Goal: Task Accomplishment & Management: Use online tool/utility

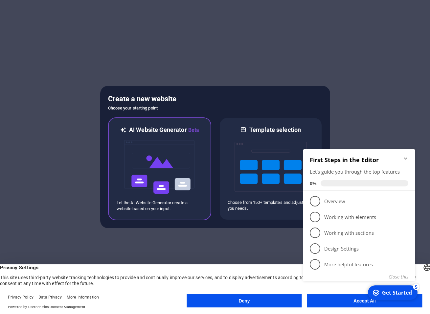
click at [150, 156] on img at bounding box center [160, 167] width 72 height 66
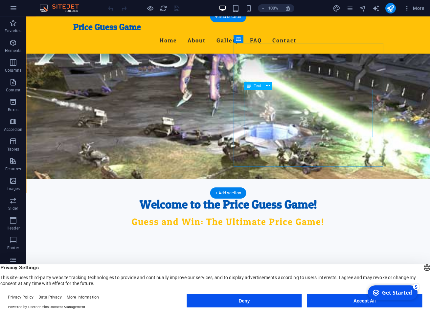
scroll to position [75, 0]
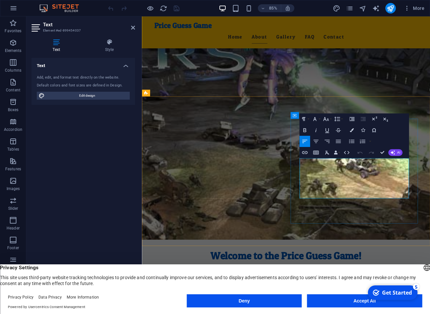
drag, startPoint x: 427, startPoint y: 194, endPoint x: 421, endPoint y: 195, distance: 6.3
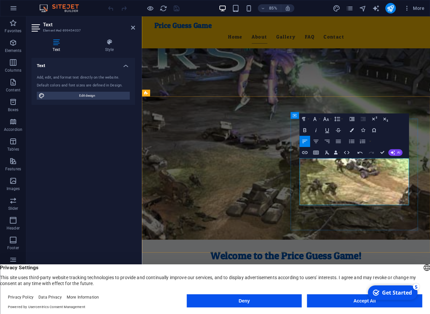
drag, startPoint x: 380, startPoint y: 210, endPoint x: 348, endPoint y: 213, distance: 32.4
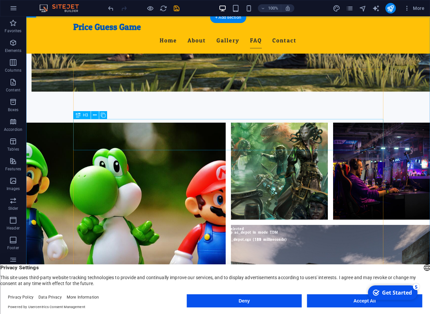
scroll to position [637, 0]
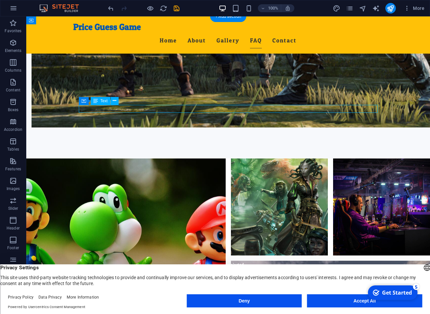
scroll to position [614, 0]
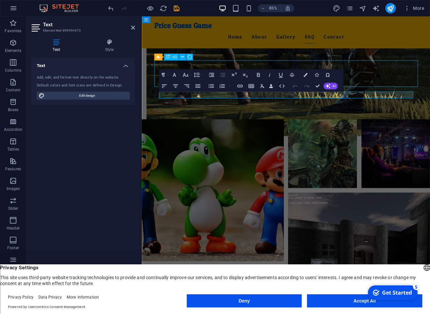
scroll to position [637, 0]
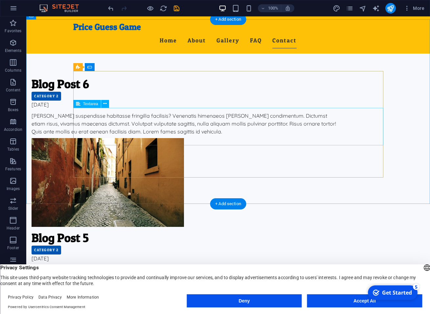
scroll to position [1483, 0]
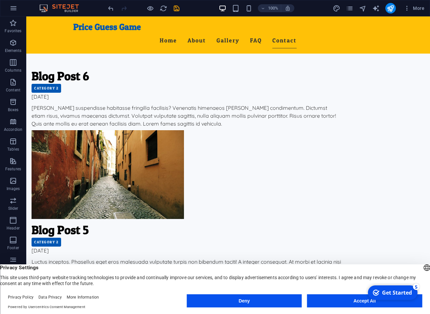
drag, startPoint x: 291, startPoint y: 305, endPoint x: 288, endPoint y: 304, distance: 3.8
click at [291, 305] on button "Deny" at bounding box center [244, 300] width 115 height 13
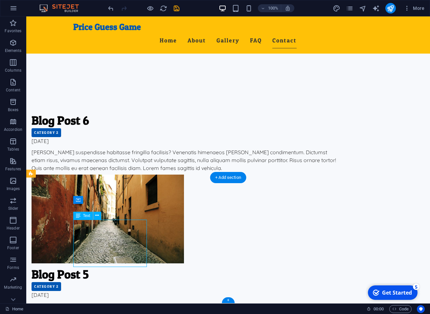
scroll to position [1409, 0]
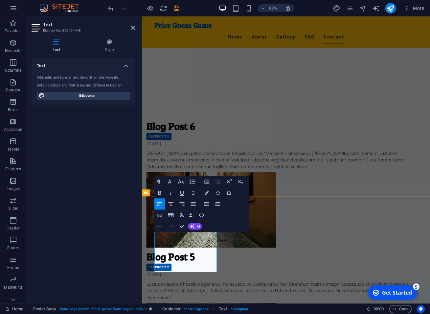
drag, startPoint x: 202, startPoint y: 313, endPoint x: 158, endPoint y: 306, distance: 44.2
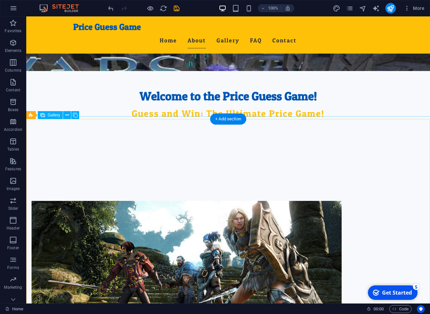
scroll to position [8, 0]
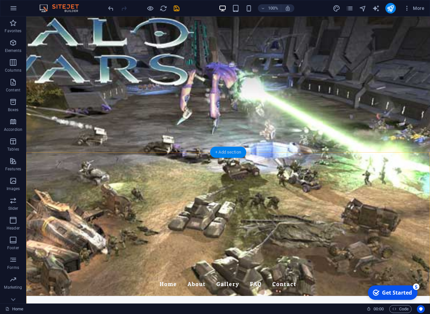
click at [224, 154] on div "+ Add section" at bounding box center [228, 152] width 37 height 11
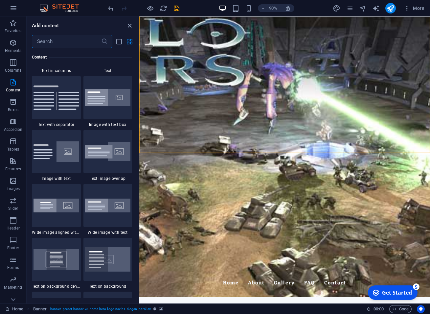
scroll to position [1251, 0]
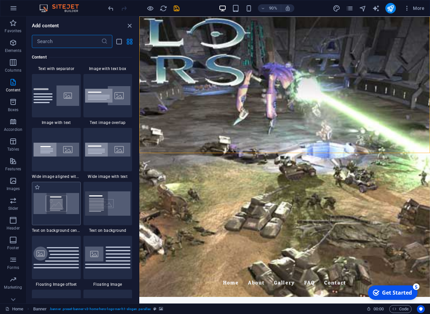
click at [58, 214] on img at bounding box center [57, 203] width 46 height 21
click at [139, 226] on div "H2 Banner Container H2 Preset Container Spacer H3 Spacer Banner Menu Bar Logo M…" at bounding box center [284, 159] width 291 height 287
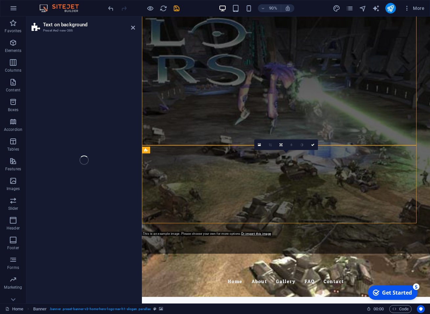
click at [58, 226] on div "Text on background Preset #ed-new-386 Drag here to replace the existing content…" at bounding box center [228, 159] width 404 height 287
select select "%"
select select "rem"
select select "px"
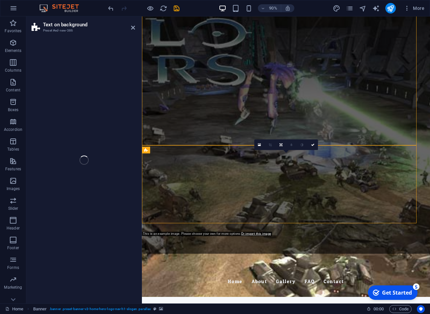
select select "preset-fullscreen-text-on-background-v2-centered"
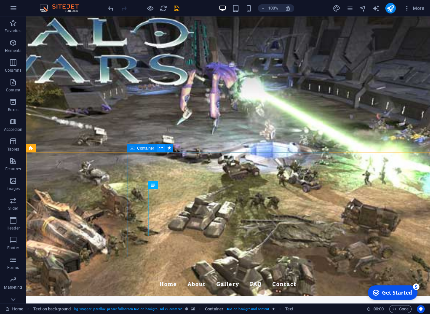
click at [160, 150] on icon at bounding box center [161, 148] width 4 height 7
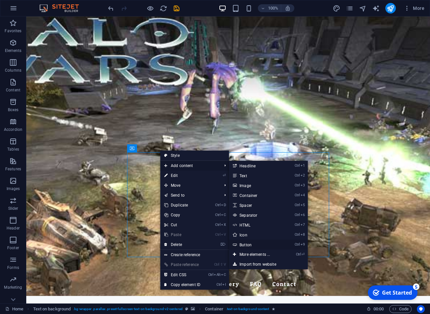
drag, startPoint x: 248, startPoint y: 244, endPoint x: 125, endPoint y: 267, distance: 125.5
click at [248, 244] on link "Ctrl 9 Button" at bounding box center [256, 245] width 54 height 10
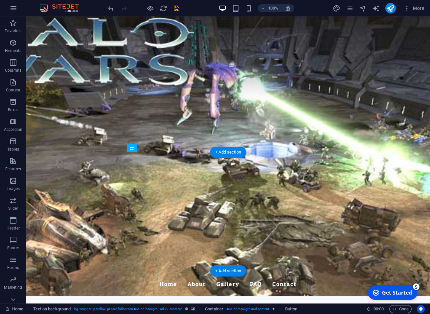
drag, startPoint x: 184, startPoint y: 185, endPoint x: 177, endPoint y: 219, distance: 34.6
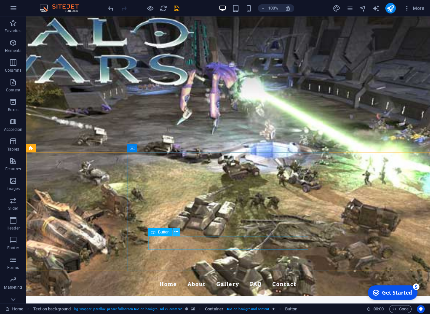
click at [177, 232] on icon at bounding box center [177, 232] width 4 height 7
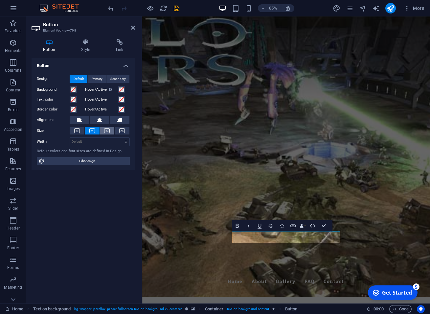
click at [106, 134] on button at bounding box center [107, 131] width 15 height 8
click at [124, 133] on icon at bounding box center [122, 130] width 6 height 5
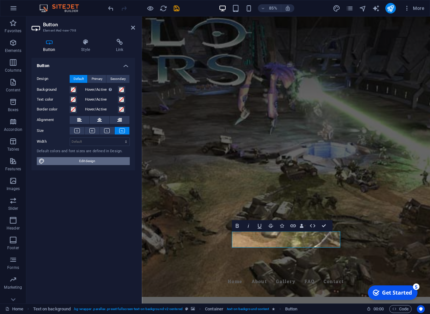
drag, startPoint x: 97, startPoint y: 163, endPoint x: 155, endPoint y: 372, distance: 216.4
click at [97, 163] on span "Edit design" at bounding box center [87, 161] width 81 height 8
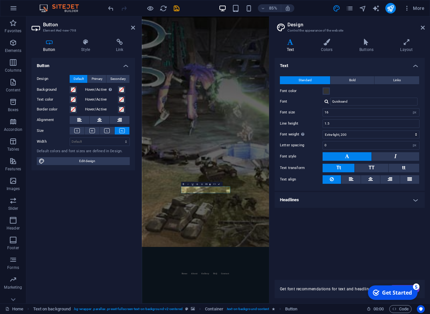
click at [423, 28] on icon at bounding box center [423, 27] width 4 height 5
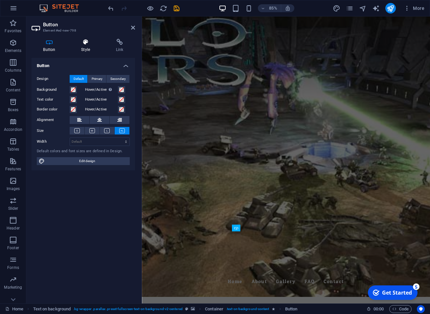
click at [85, 48] on h4 "Style" at bounding box center [87, 46] width 35 height 14
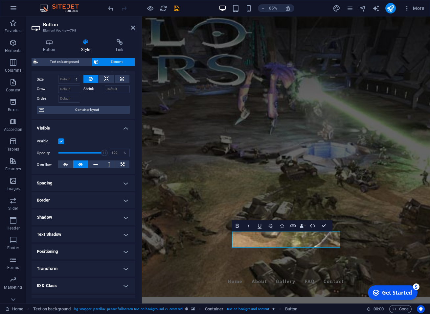
scroll to position [51, 0]
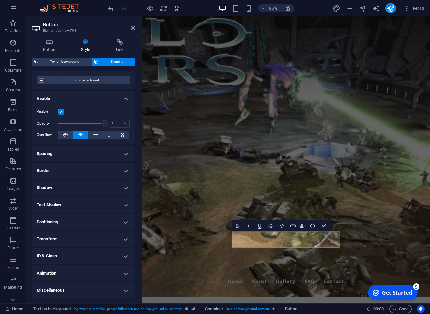
click at [90, 171] on h4 "Border" at bounding box center [84, 171] width 104 height 16
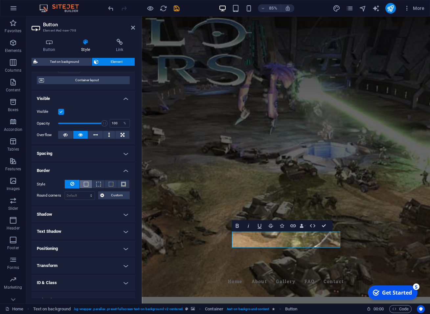
click at [83, 183] on button at bounding box center [86, 184] width 12 height 8
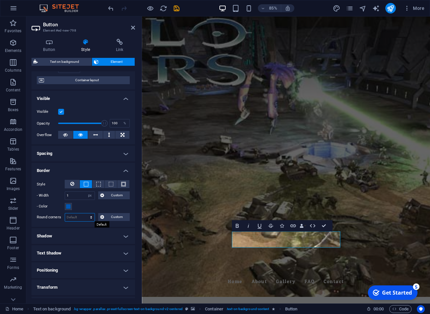
click at [65, 213] on select "Default px rem % vh vw Custom" at bounding box center [80, 217] width 30 height 8
select select "rem"
click option "rem" at bounding box center [0, 0] width 0 height 0
type input "5"
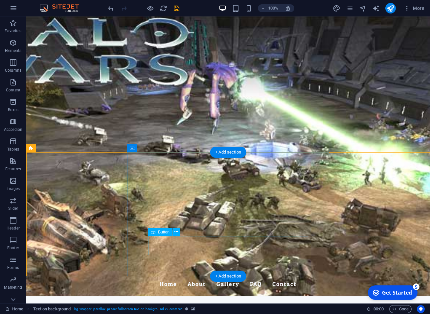
select select "px"
select select "rem"
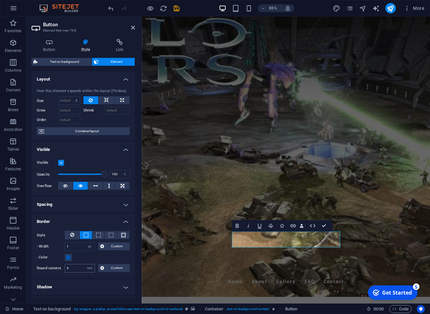
click at [73, 266] on input "5" at bounding box center [80, 268] width 30 height 8
click at [74, 265] on input "5" at bounding box center [80, 268] width 30 height 8
type input "3"
click at [94, 259] on div "- Color" at bounding box center [83, 258] width 93 height 8
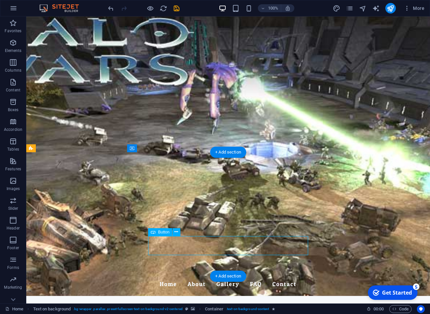
select select "px"
select select "rem"
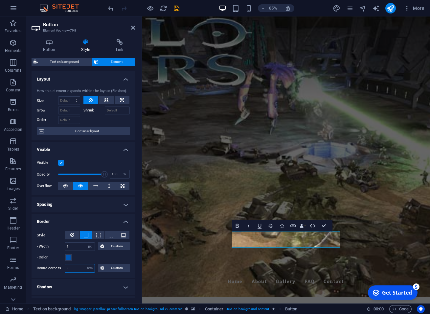
drag, startPoint x: 73, startPoint y: 266, endPoint x: 65, endPoint y: 267, distance: 8.6
click at [65, 267] on input "3" at bounding box center [80, 268] width 30 height 8
type input "1"
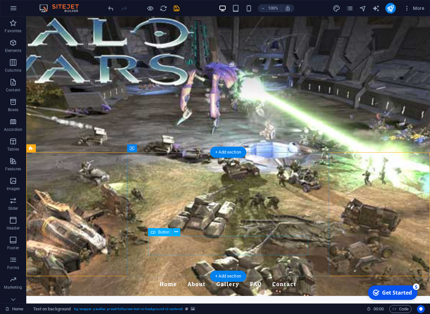
select select "px"
select select "rem"
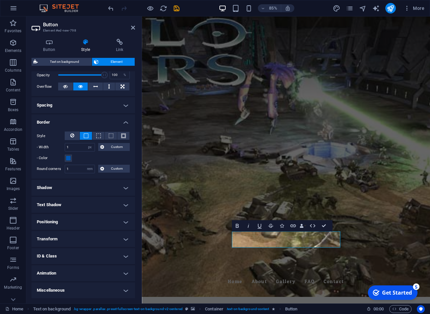
scroll to position [0, 0]
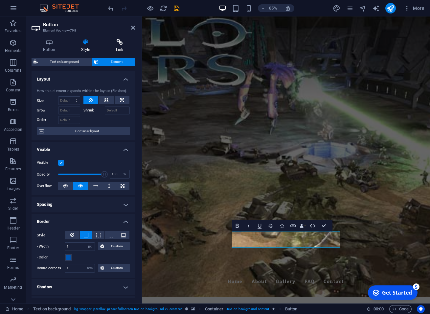
click at [118, 45] on icon at bounding box center [119, 42] width 31 height 7
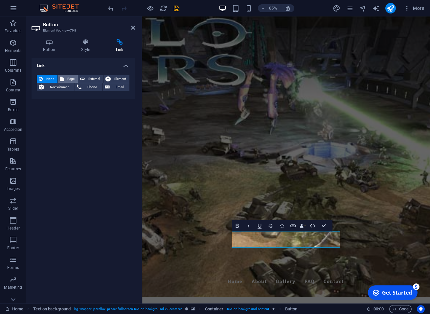
click at [59, 80] on button "Page" at bounding box center [68, 79] width 20 height 8
select select
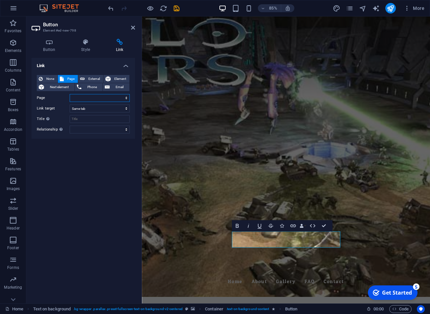
click at [70, 94] on select "Home Subpage Legal Notice Privacy" at bounding box center [100, 98] width 60 height 8
click at [59, 100] on div "Page Home Subpage Legal Notice Privacy" at bounding box center [83, 98] width 93 height 8
click at [94, 76] on span "External" at bounding box center [94, 79] width 14 height 8
select select "blank"
type input "[URL][DOMAIN_NAME]"
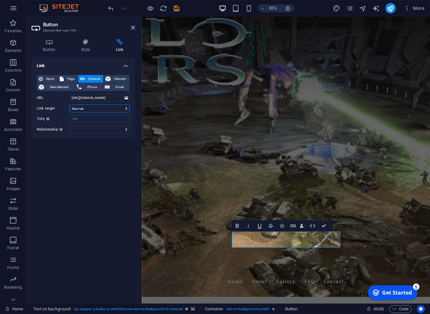
click at [70, 105] on select "New tab Same tab Overlay" at bounding box center [100, 109] width 60 height 8
click at [106, 110] on select "New tab Same tab Overlay" at bounding box center [100, 109] width 60 height 8
drag, startPoint x: 87, startPoint y: 170, endPoint x: 88, endPoint y: 129, distance: 41.1
click at [87, 170] on div "Link None Page External Element Next element Phone Email Page Home Subpage Lega…" at bounding box center [84, 178] width 104 height 240
click at [93, 121] on input "Title Additional link description, should not be the same as the link text. The…" at bounding box center [100, 119] width 60 height 8
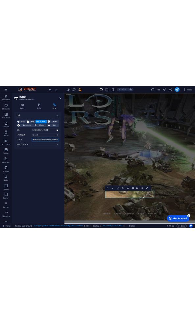
scroll to position [0, 1]
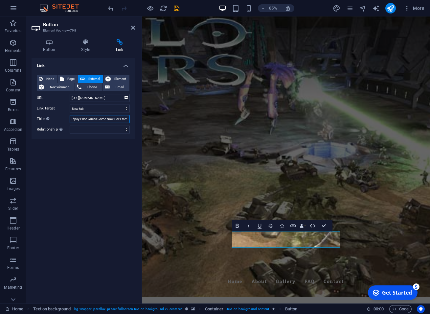
type input "Plpay Price Guess Game Now For Free!"
click at [86, 202] on div "Link None Page External Element Next element Phone Email Page Home Subpage Lega…" at bounding box center [84, 178] width 104 height 240
click at [70, 126] on select "alternate author bookmark external help license next nofollow noreferrer noopen…" at bounding box center [100, 130] width 60 height 8
click at [43, 154] on div "Link None Page External Element Next element Phone Email Page Home Subpage Lega…" at bounding box center [84, 178] width 104 height 240
click at [177, 9] on icon "save" at bounding box center [177, 9] width 8 height 8
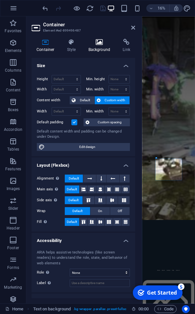
click at [94, 45] on icon at bounding box center [100, 42] width 32 height 7
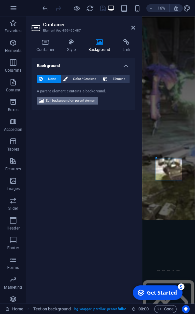
click at [65, 102] on span "Edit background on parent element" at bounding box center [71, 101] width 51 height 8
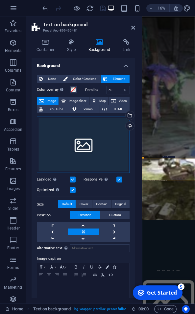
click at [103, 139] on div "Drag files here, click to choose files or select files from Files or our free s…" at bounding box center [83, 144] width 93 height 57
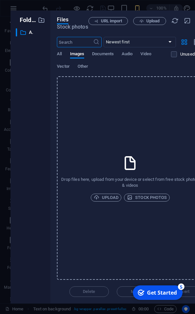
scroll to position [0, 0]
click at [150, 220] on div "Drop files here, upload from your device or select from free stock photos & vid…" at bounding box center [130, 178] width 146 height 204
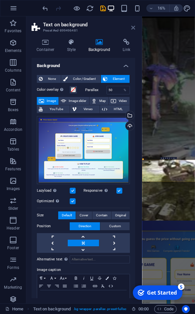
click at [132, 27] on icon at bounding box center [133, 27] width 4 height 5
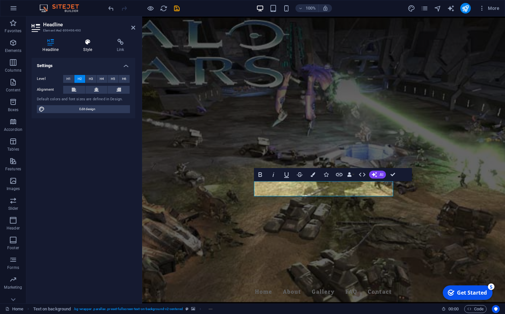
click at [89, 46] on h4 "Style" at bounding box center [89, 46] width 34 height 14
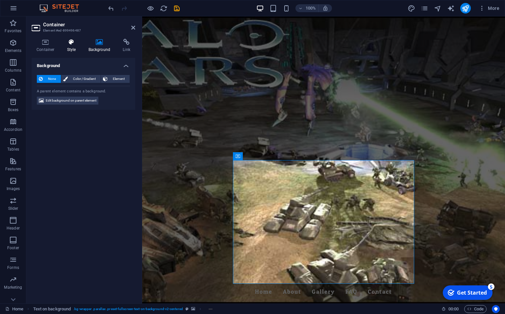
click at [73, 47] on h4 "Style" at bounding box center [72, 46] width 21 height 14
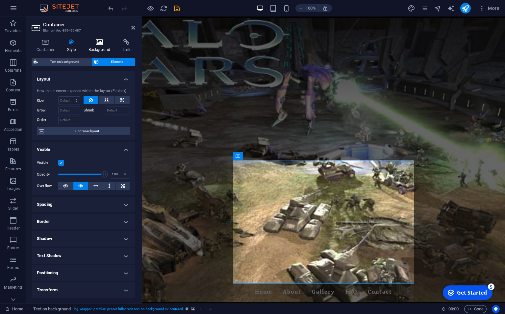
click at [101, 43] on icon at bounding box center [100, 42] width 32 height 7
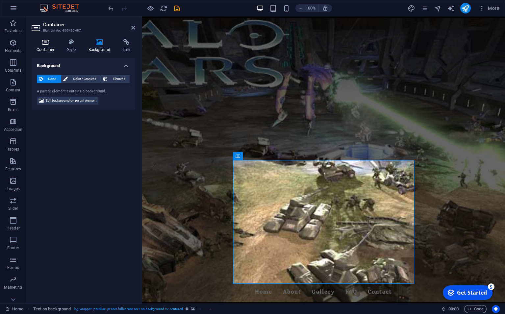
click at [37, 47] on h4 "Container" at bounding box center [47, 46] width 31 height 14
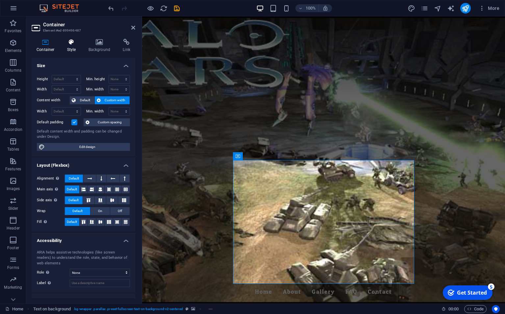
click at [66, 45] on icon at bounding box center [71, 42] width 19 height 7
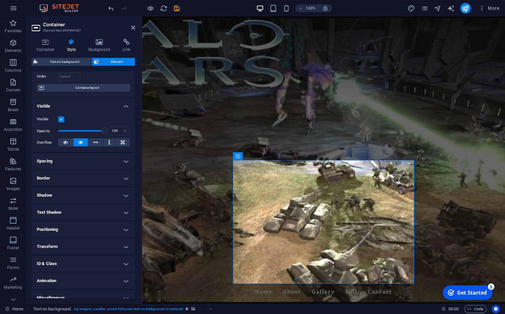
scroll to position [51, 0]
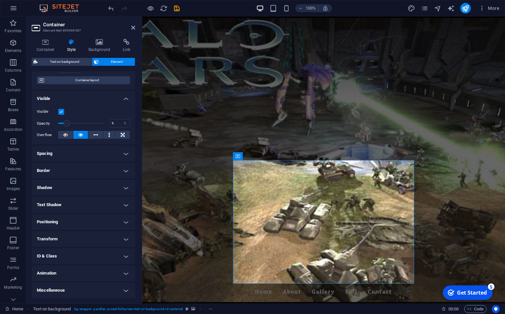
drag, startPoint x: 106, startPoint y: 125, endPoint x: 60, endPoint y: 124, distance: 45.7
click at [63, 124] on span at bounding box center [66, 123] width 7 height 7
type input "100"
drag, startPoint x: 65, startPoint y: 125, endPoint x: 133, endPoint y: 136, distance: 68.6
click at [133, 136] on div "Layout How this element expands within the layout (Flexbox). Size Default auto …" at bounding box center [84, 184] width 104 height 227
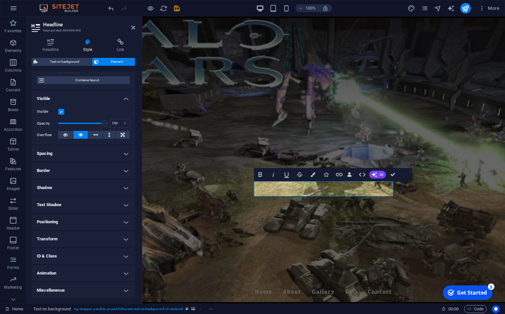
scroll to position [0, 0]
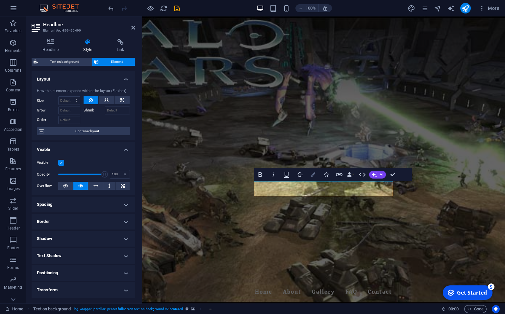
click at [314, 176] on icon "button" at bounding box center [312, 174] width 5 height 5
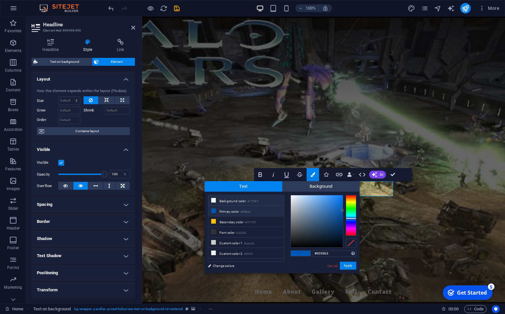
click at [223, 200] on li "Background color #F7F9FC" at bounding box center [246, 200] width 76 height 11
type input "#f7f9fc"
click at [354, 263] on button "Apply" at bounding box center [348, 266] width 16 height 8
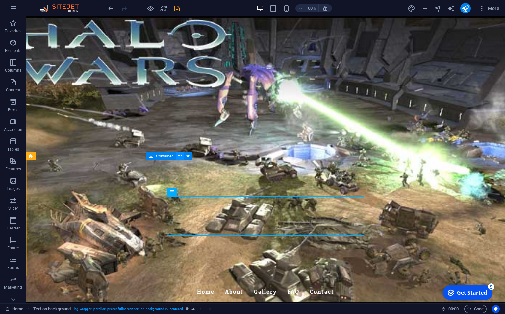
click at [179, 156] on icon at bounding box center [180, 156] width 4 height 7
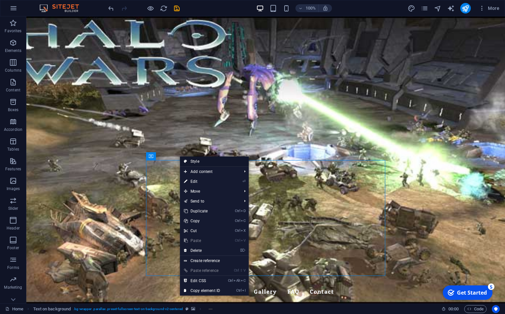
drag, startPoint x: 207, startPoint y: 162, endPoint x: 64, endPoint y: 146, distance: 143.3
click at [207, 162] on link "Style" at bounding box center [214, 162] width 69 height 10
select select "%"
select select "rem"
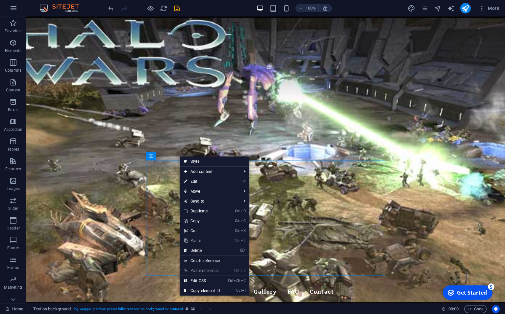
select select "px"
select select "preset-fullscreen-text-on-background-v2-centered"
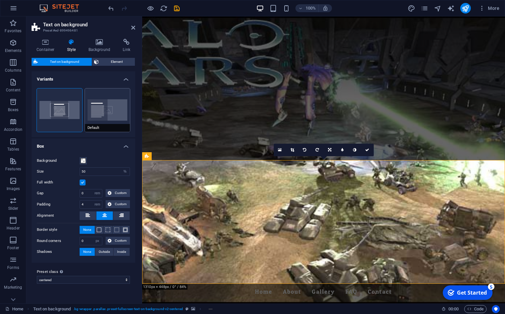
click at [108, 126] on span "Default" at bounding box center [107, 128] width 45 height 8
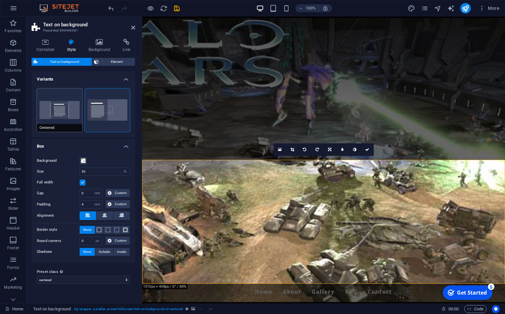
click at [65, 108] on button "Centered" at bounding box center [59, 109] width 45 height 43
click at [91, 172] on input "50" at bounding box center [105, 172] width 50 height 8
drag, startPoint x: 95, startPoint y: 172, endPoint x: 53, endPoint y: 168, distance: 42.9
click at [80, 169] on input "50" at bounding box center [105, 172] width 50 height 8
type input "80"
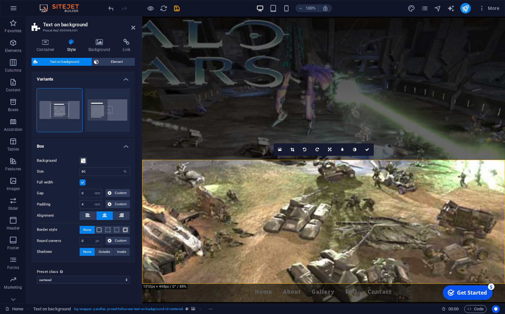
click at [102, 154] on div "Background Size 80 px rem % vh vw Full width Gap 0 px rem % vh vw Custom Custom…" at bounding box center [83, 206] width 106 height 112
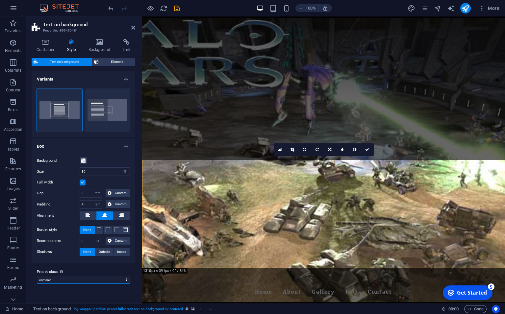
click at [37, 276] on select "default home-logo-nav-h1-image-text about-3 centered Add preset class" at bounding box center [83, 280] width 93 height 8
click at [86, 279] on select "default home-logo-nav-h1-image-text about-3 centered Add preset class" at bounding box center [83, 280] width 93 height 8
click at [90, 289] on div "Variants Centered Default Box Background Size 80 px rem % vh vw Full width Gap …" at bounding box center [84, 184] width 104 height 227
click at [44, 44] on icon at bounding box center [46, 42] width 28 height 7
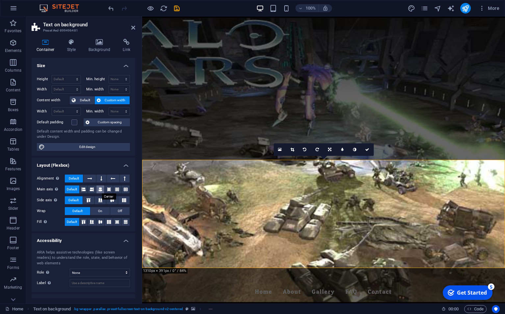
click at [98, 189] on button at bounding box center [100, 189] width 8 height 8
click at [102, 189] on icon at bounding box center [100, 189] width 4 height 8
click at [102, 222] on icon at bounding box center [100, 222] width 8 height 4
click at [69, 222] on span "Default" at bounding box center [72, 222] width 10 height 8
click at [75, 190] on span "Default" at bounding box center [72, 189] width 10 height 8
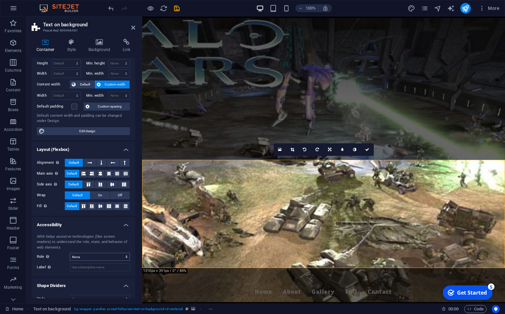
scroll to position [26, 0]
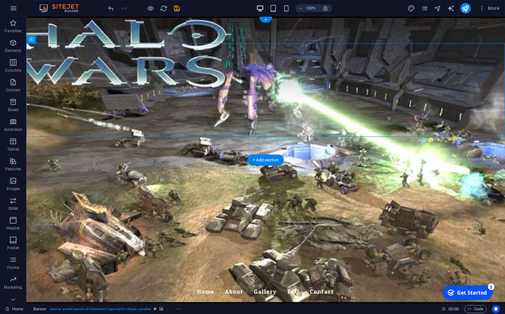
click at [430, 152] on figure at bounding box center [265, 159] width 478 height 287
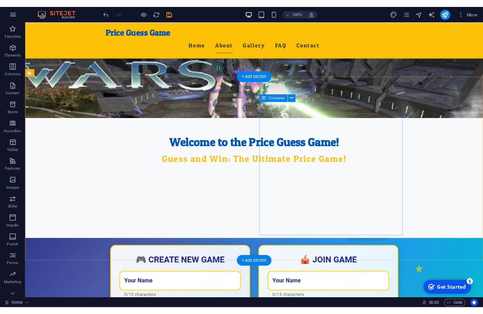
scroll to position [0, 0]
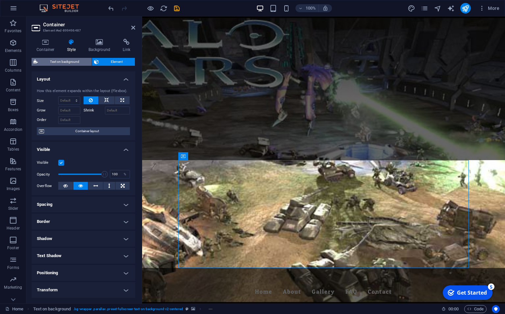
click at [63, 61] on span "Text on background" at bounding box center [65, 62] width 50 height 8
select select "%"
select select "rem"
select select "px"
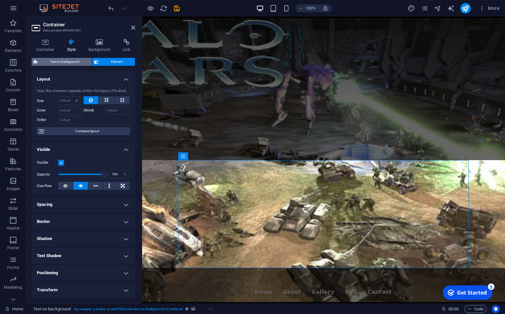
select select "preset-fullscreen-text-on-background-v2-centered"
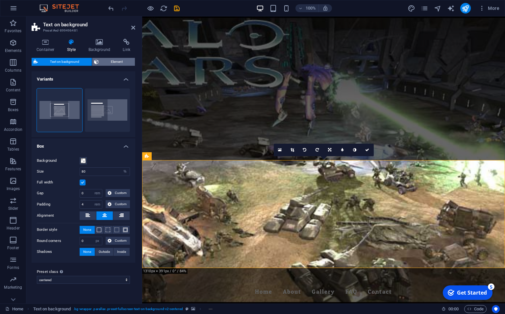
click at [101, 60] on span "Element" at bounding box center [117, 62] width 33 height 8
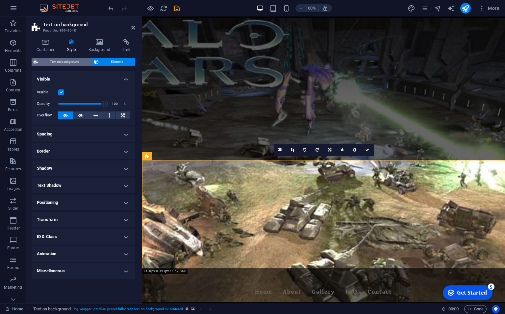
click at [81, 58] on span "Text on background" at bounding box center [65, 62] width 50 height 8
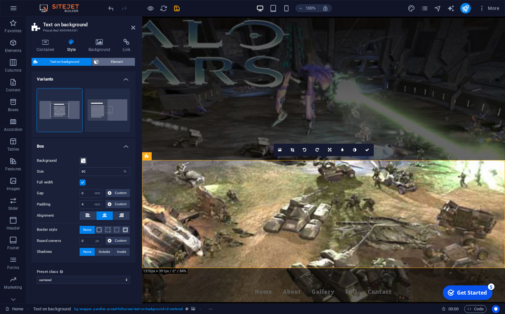
click at [102, 63] on span "Element" at bounding box center [117, 62] width 33 height 8
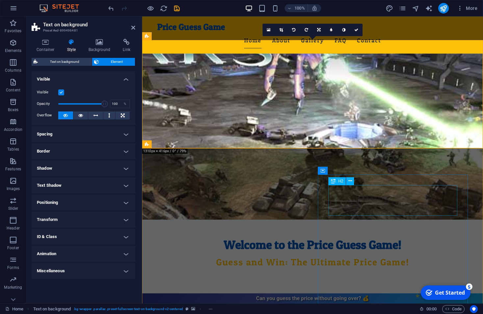
scroll to position [75, 0]
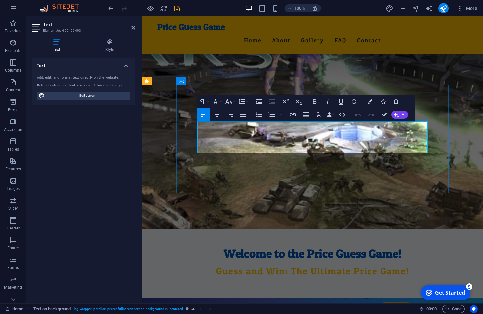
click at [399, 112] on button "AI" at bounding box center [399, 115] width 17 height 8
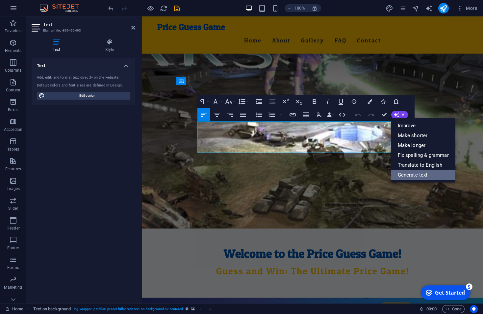
drag, startPoint x: 417, startPoint y: 175, endPoint x: 218, endPoint y: 248, distance: 211.9
click at [417, 175] on link "Generate text" at bounding box center [423, 175] width 64 height 10
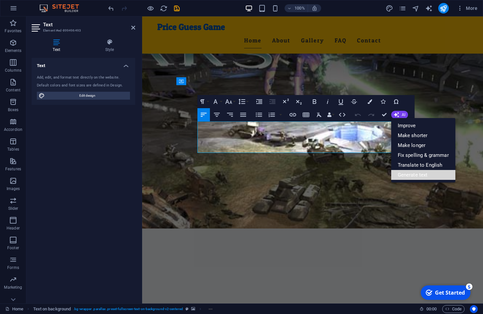
select select "English"
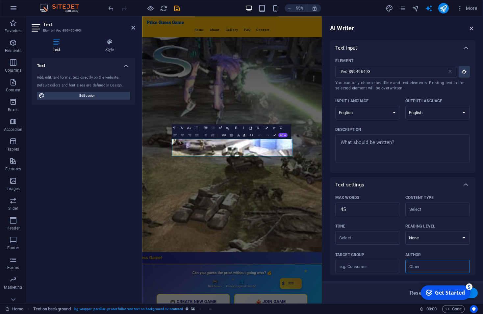
click at [430, 28] on icon "button" at bounding box center [471, 28] width 7 height 7
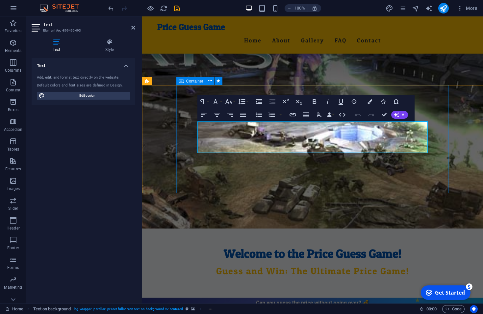
drag, startPoint x: 308, startPoint y: 147, endPoint x: 198, endPoint y: 123, distance: 112.6
drag, startPoint x: 302, startPoint y: 150, endPoint x: 199, endPoint y: 128, distance: 105.1
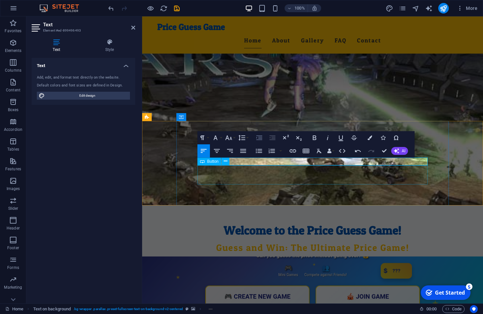
scroll to position [37, 0]
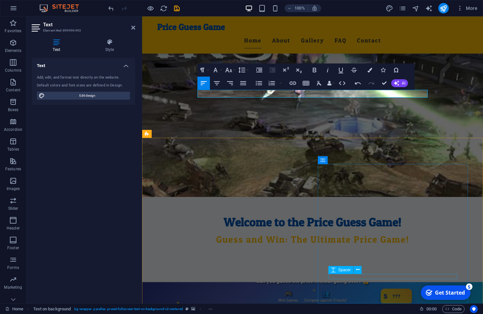
scroll to position [112, 0]
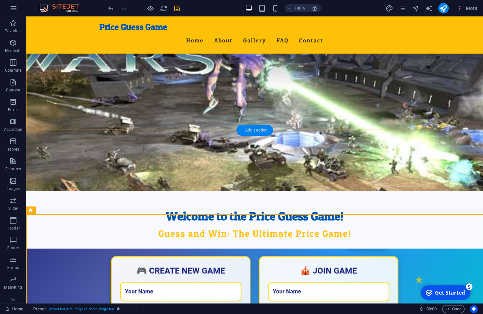
scroll to position [0, 0]
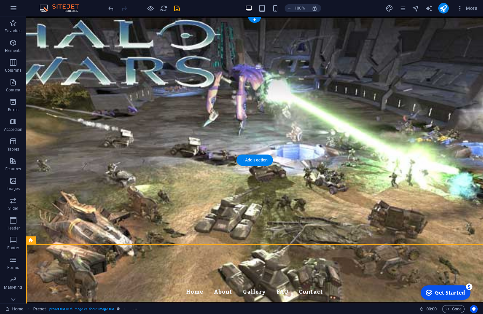
click at [106, 159] on figure at bounding box center [254, 159] width 456 height 287
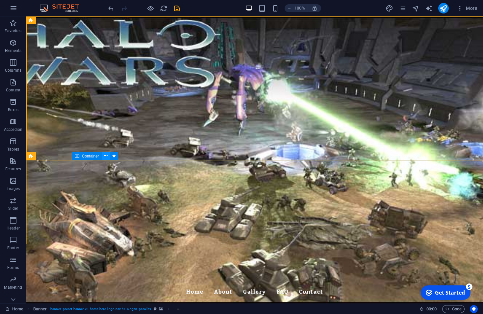
click at [105, 157] on icon at bounding box center [106, 156] width 4 height 7
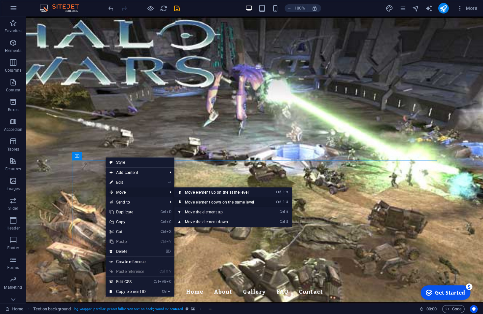
click at [196, 203] on link "Ctrl ⇧ ⬇ Move element down on the same level" at bounding box center [220, 202] width 93 height 10
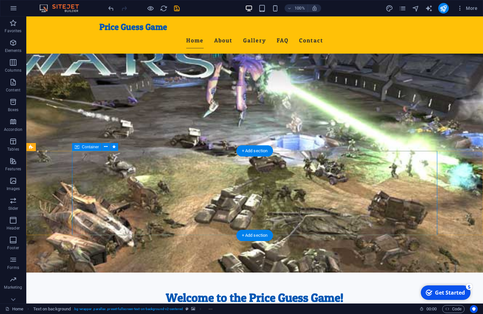
scroll to position [37, 0]
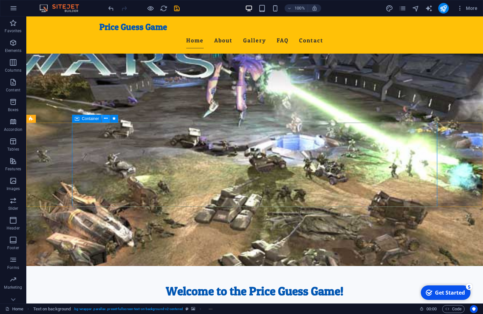
click at [103, 119] on button at bounding box center [106, 119] width 8 height 8
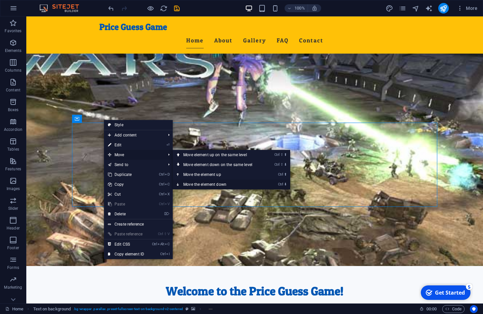
click at [199, 185] on link "Ctrl ⬇ Move the element down" at bounding box center [219, 185] width 93 height 10
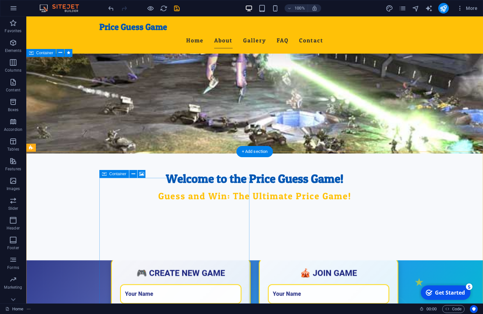
scroll to position [0, 0]
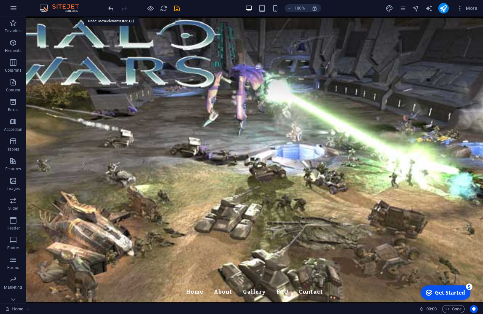
click at [112, 8] on icon "undo" at bounding box center [111, 9] width 8 height 8
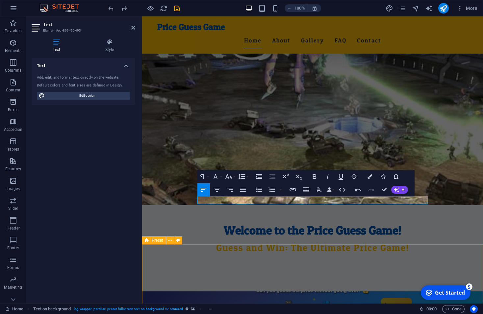
scroll to position [112, 0]
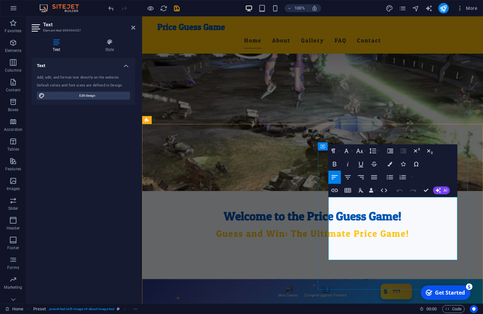
drag, startPoint x: 360, startPoint y: 207, endPoint x: 329, endPoint y: 201, distance: 31.5
copy p "Dive into a nostalgic gaming experience with Price Guess Game!"
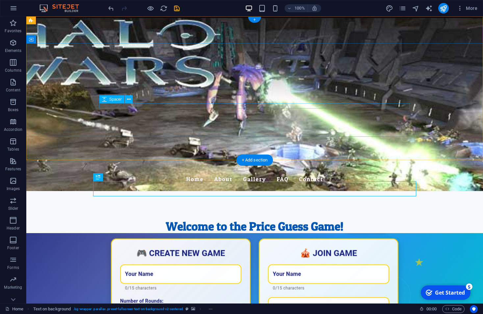
scroll to position [0, 0]
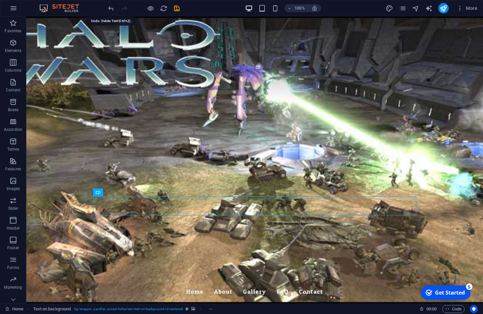
click at [108, 10] on icon "undo" at bounding box center [111, 9] width 8 height 8
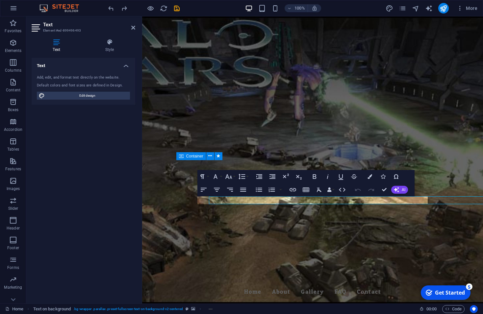
drag, startPoint x: 104, startPoint y: 185, endPoint x: 131, endPoint y: 201, distance: 31.0
click at [131, 201] on div "Text Add, edit, and format text directly on the website. Default colors and fon…" at bounding box center [84, 178] width 104 height 240
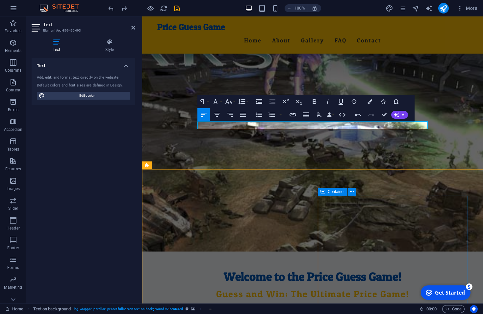
scroll to position [75, 0]
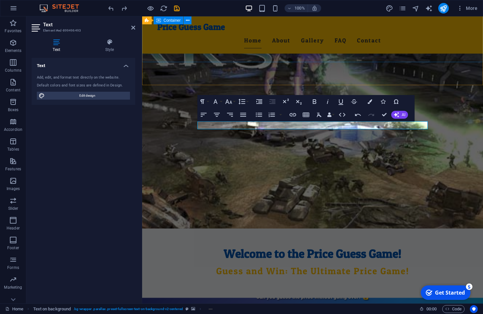
click at [255, 193] on div "Welcome to the Price Guess Game! Guess and Win: The Ultimate Price Game!" at bounding box center [312, 251] width 341 height 116
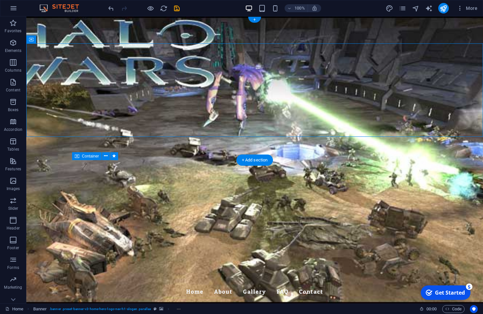
click at [44, 143] on figure at bounding box center [254, 159] width 456 height 287
